Goal: Find specific page/section: Find specific page/section

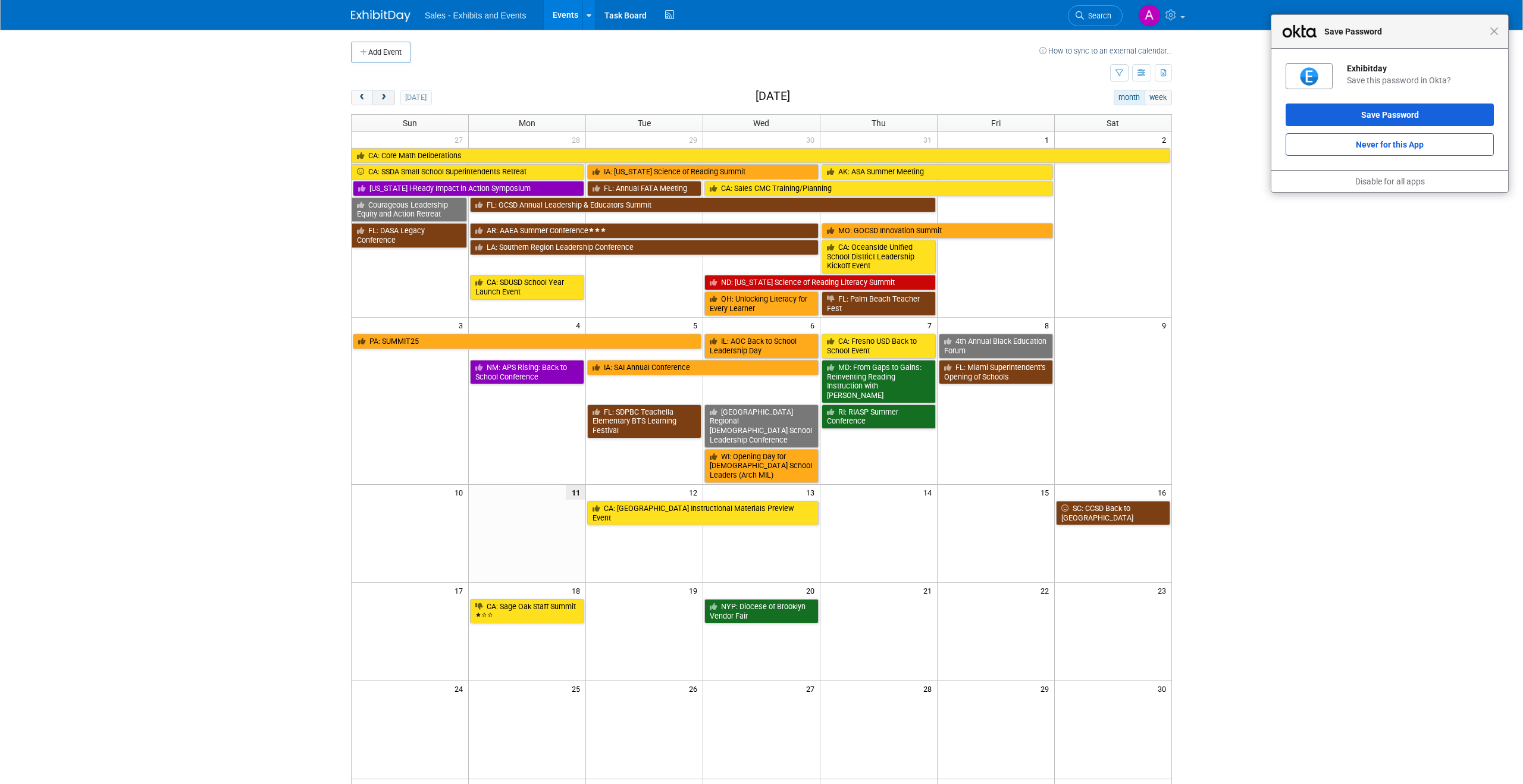
click at [383, 97] on span "next" at bounding box center [383, 97] width 9 height 7
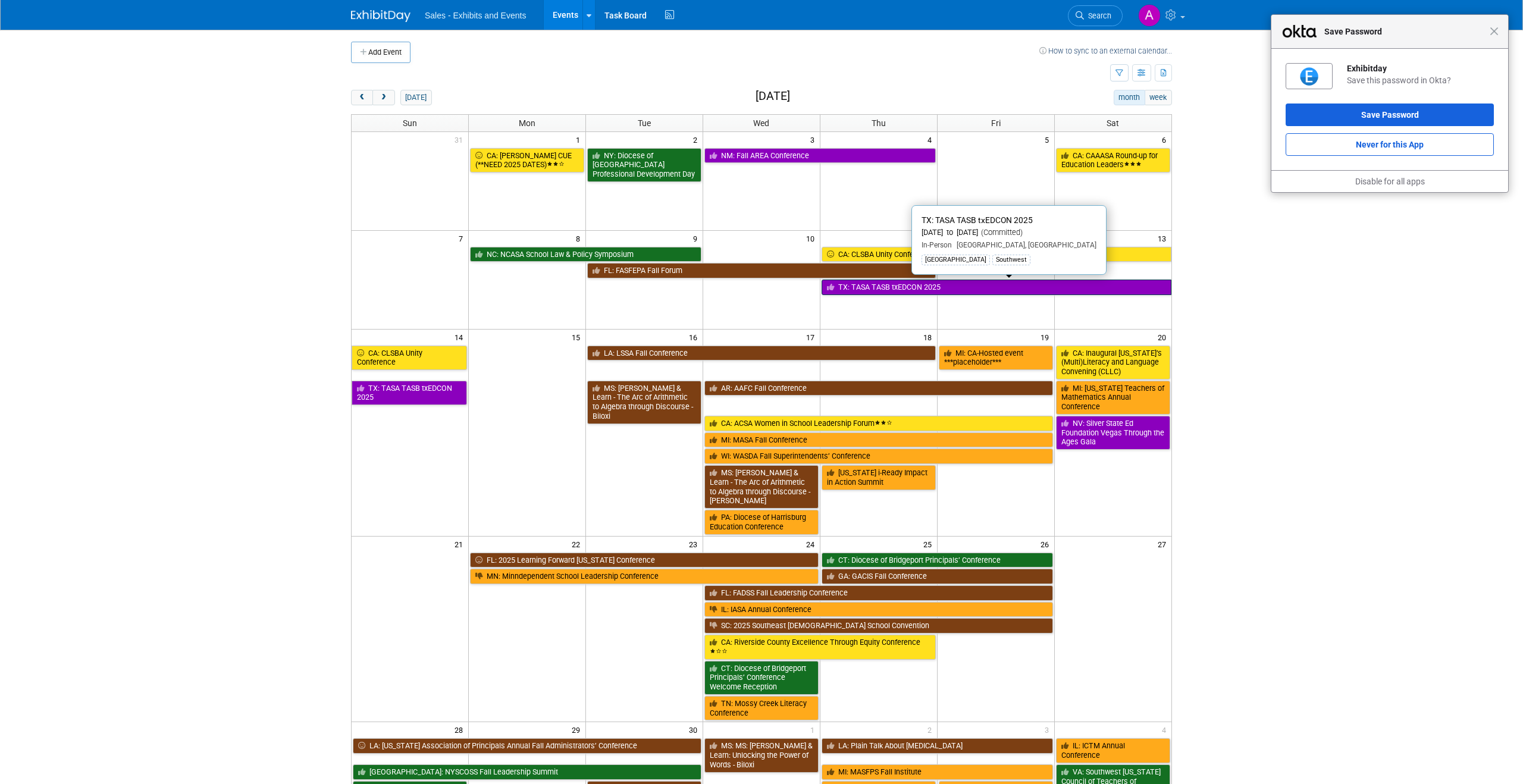
click at [892, 289] on link "TX: TASA TASB txEDCON 2025" at bounding box center [996, 287] width 350 height 16
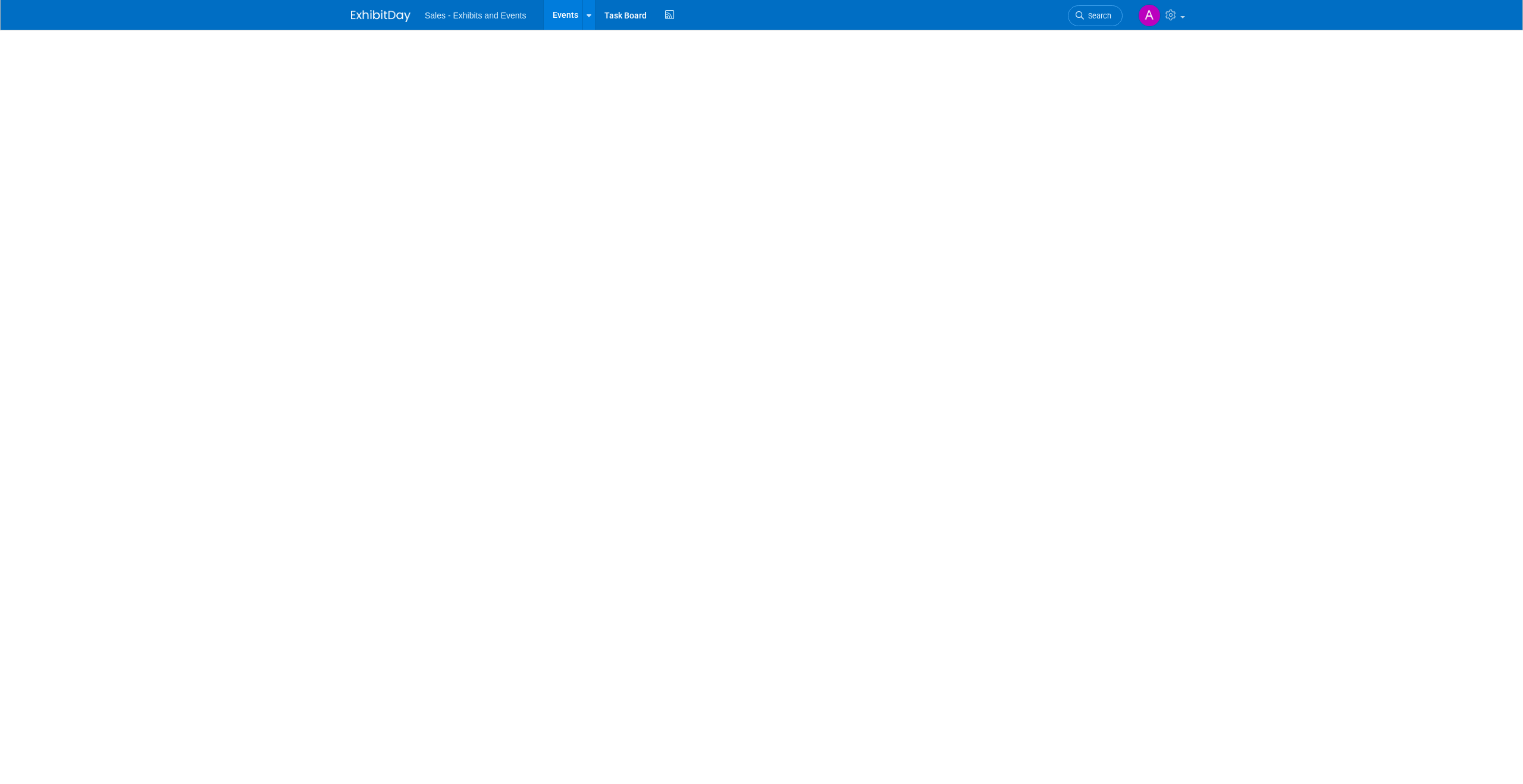
select select "Southwest"
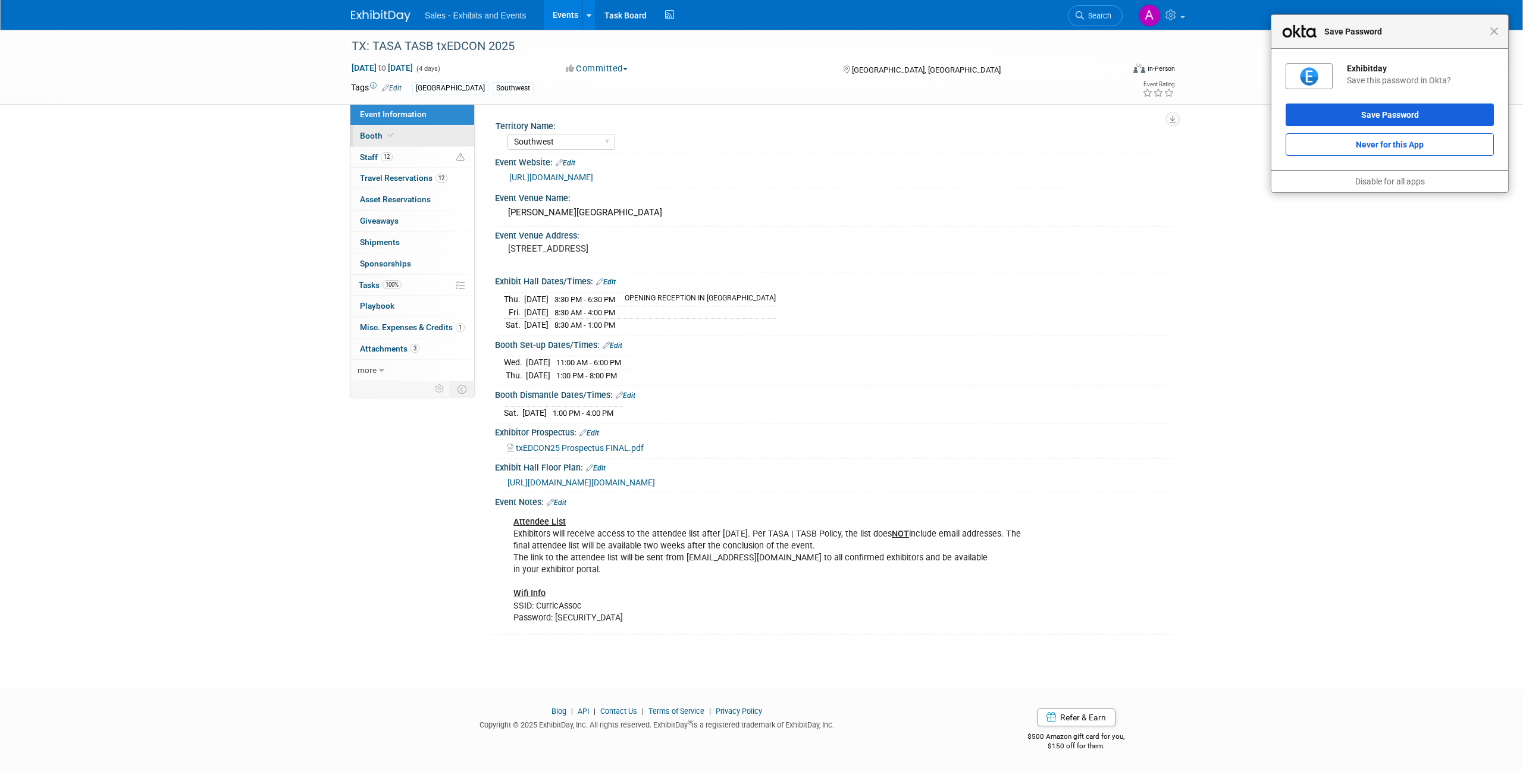
click at [402, 135] on link "Booth" at bounding box center [412, 136] width 124 height 21
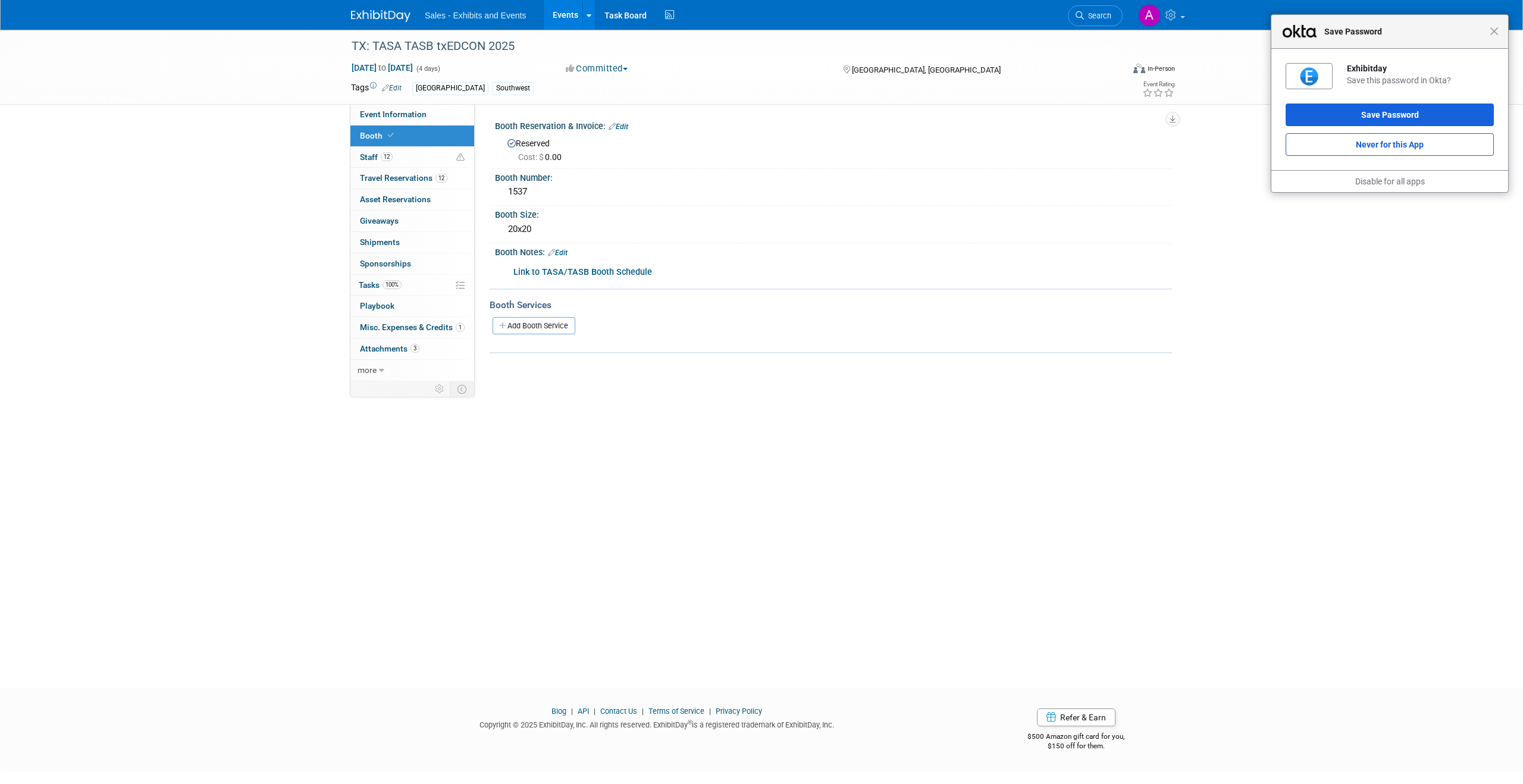
click at [552, 274] on b "Link to TASA/TASB Booth Schedule" at bounding box center [583, 272] width 138 height 10
click at [394, 299] on link "0 Playbook 0" at bounding box center [412, 306] width 124 height 21
